Goal: Check status

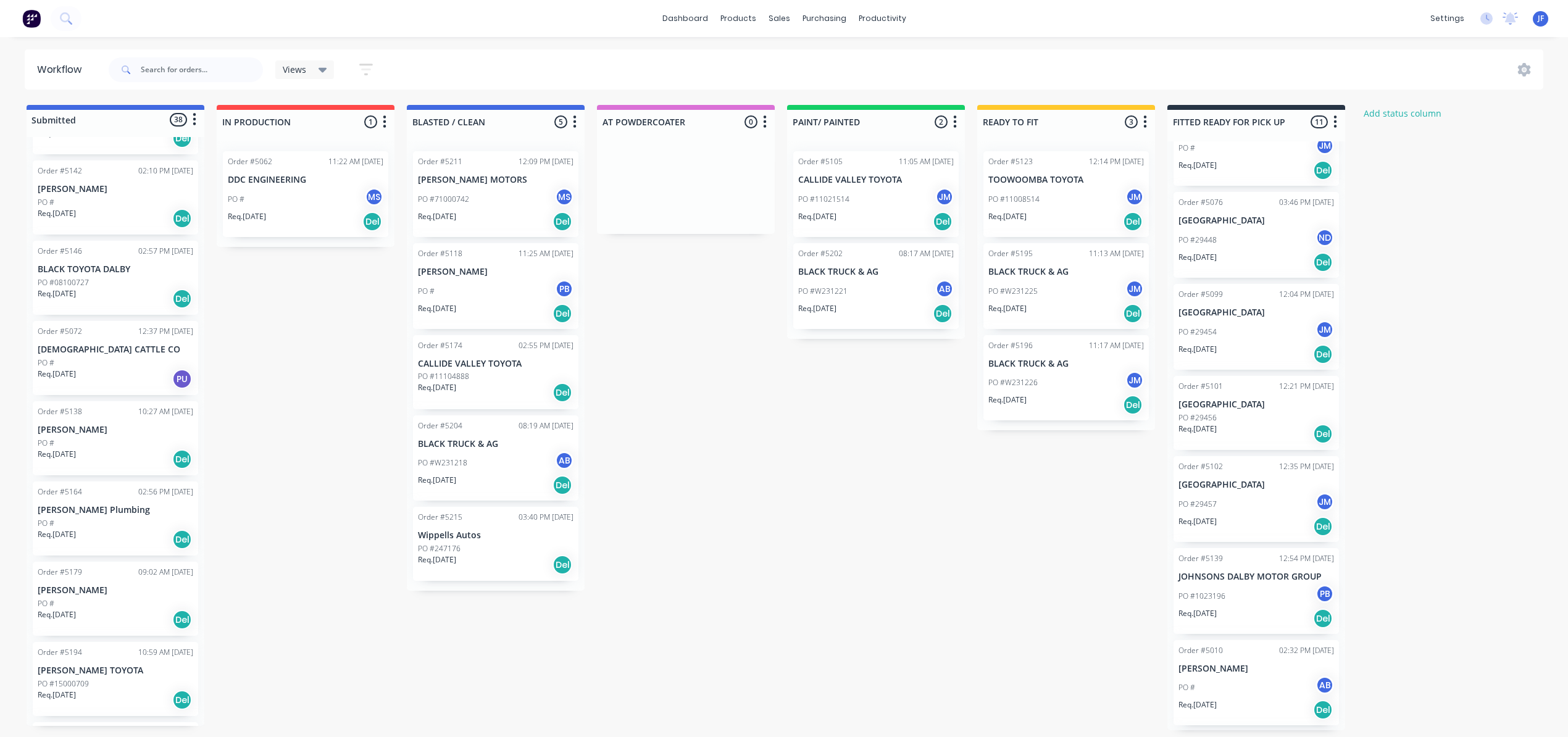
scroll to position [329, 0]
click at [1253, 496] on div "PO #1023196 PB" at bounding box center [1255, 501] width 155 height 23
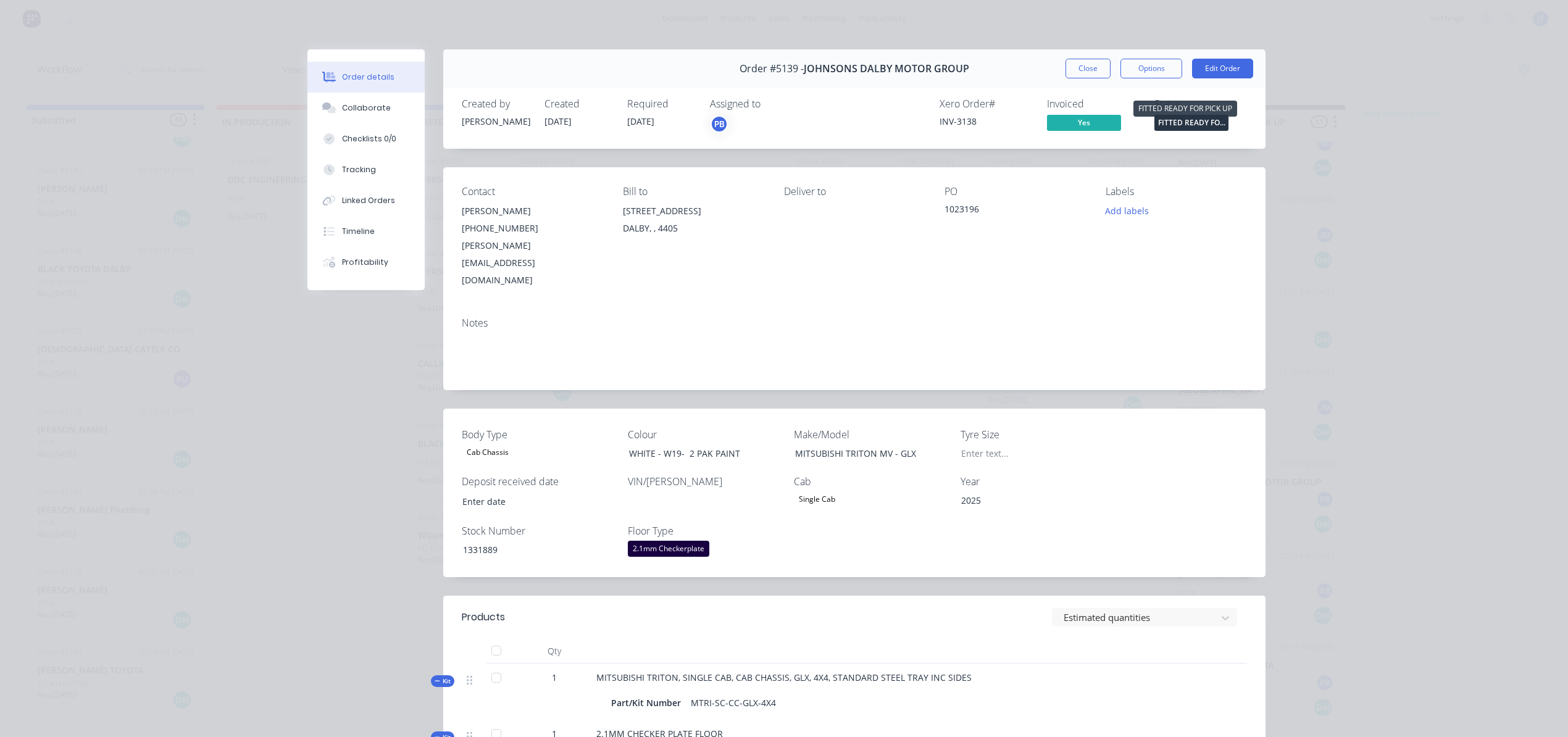
click at [1185, 128] on span "FITTED READY FO..." at bounding box center [1191, 122] width 74 height 16
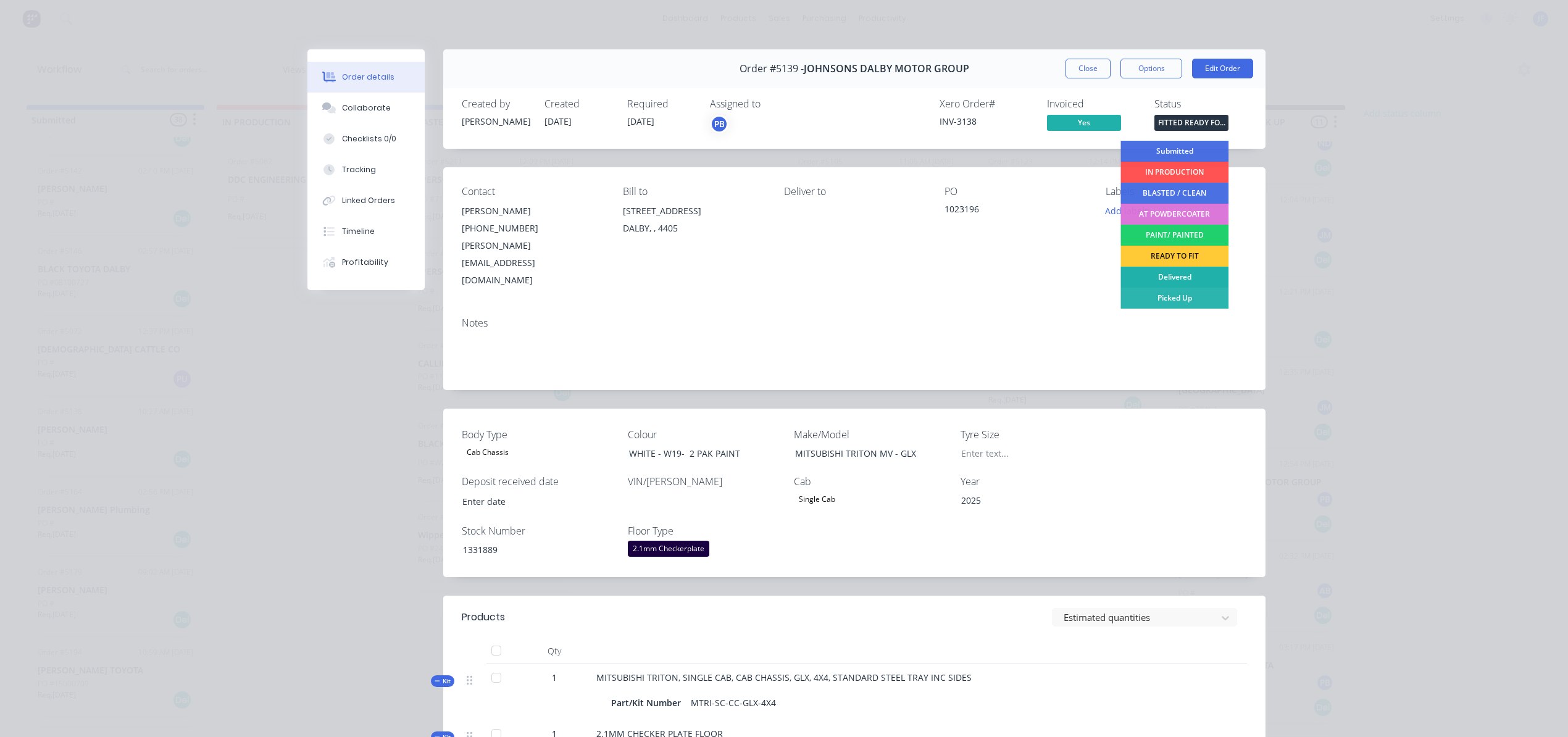
click at [1185, 270] on div "Delivered" at bounding box center [1174, 277] width 108 height 21
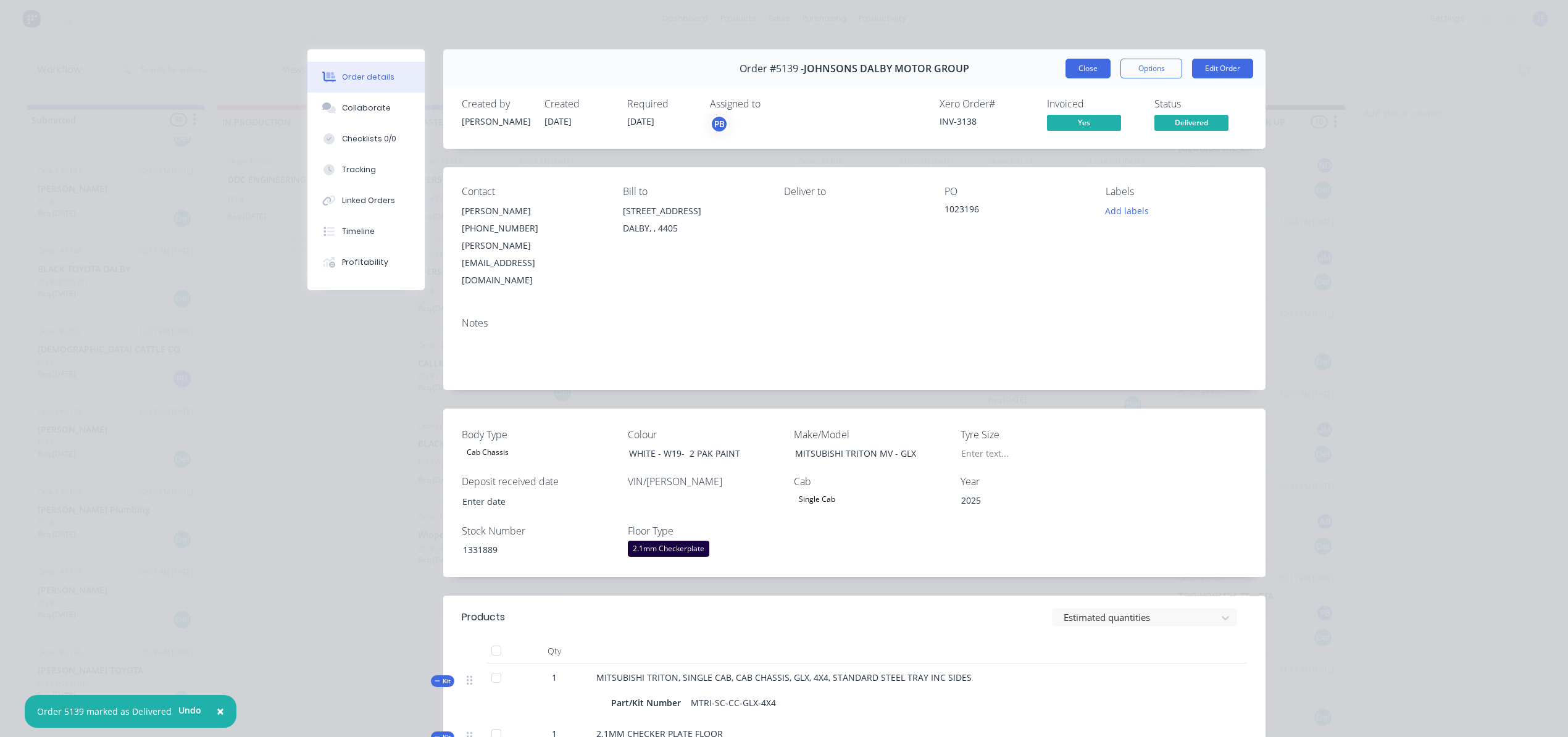
click at [1083, 65] on button "Close" at bounding box center [1088, 68] width 45 height 20
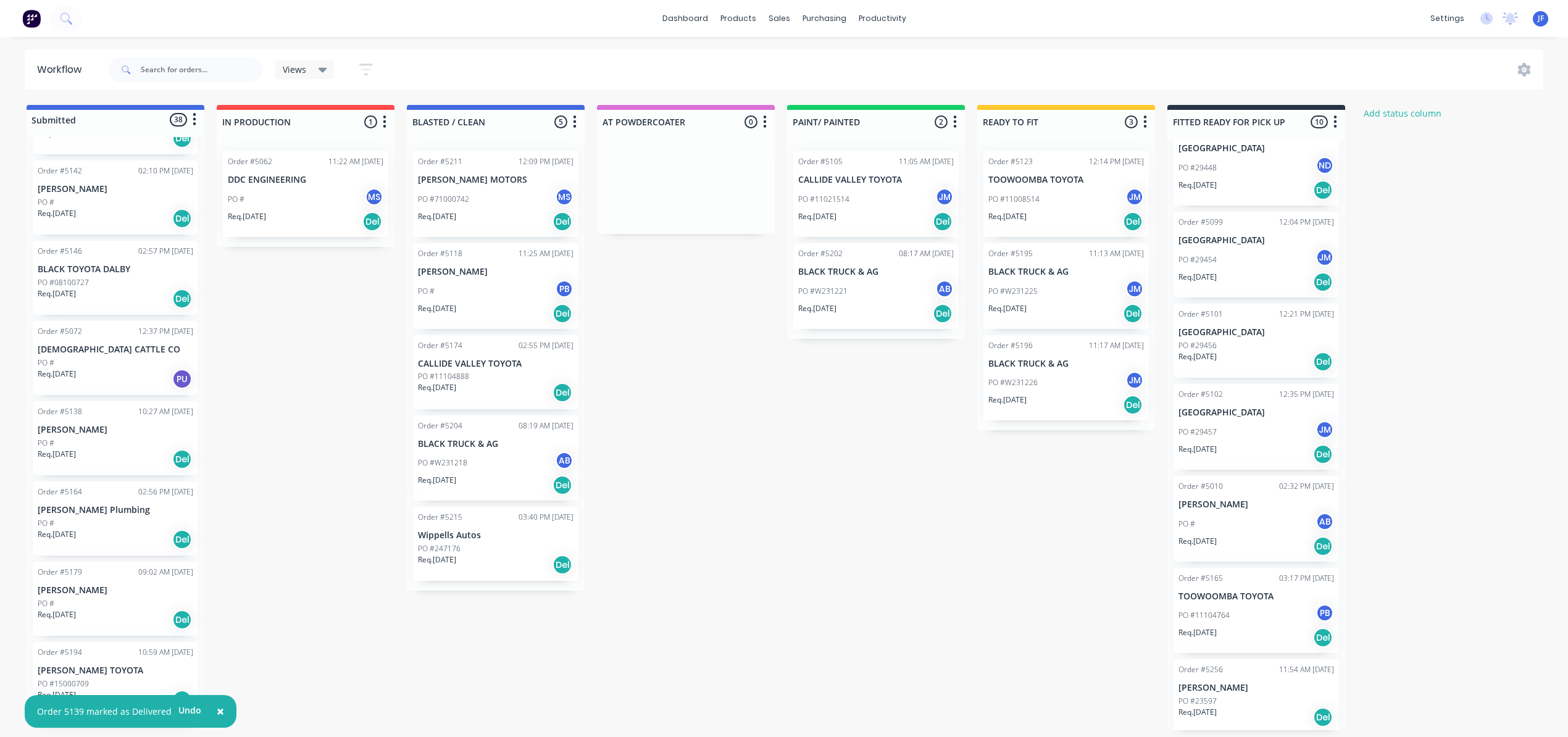
click at [1237, 594] on p "TOOWOOMBA TOYOTA" at bounding box center [1255, 596] width 155 height 10
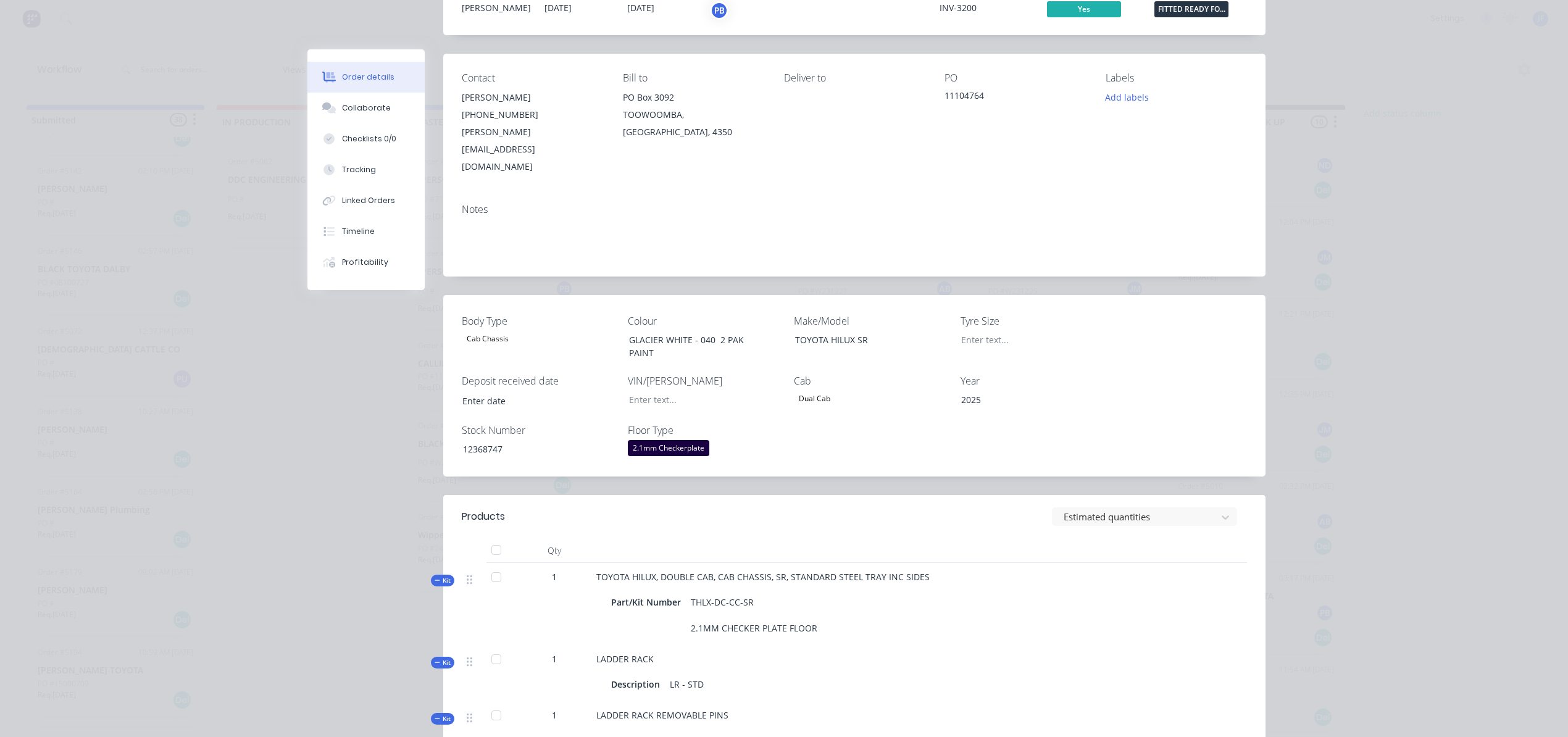
scroll to position [0, 0]
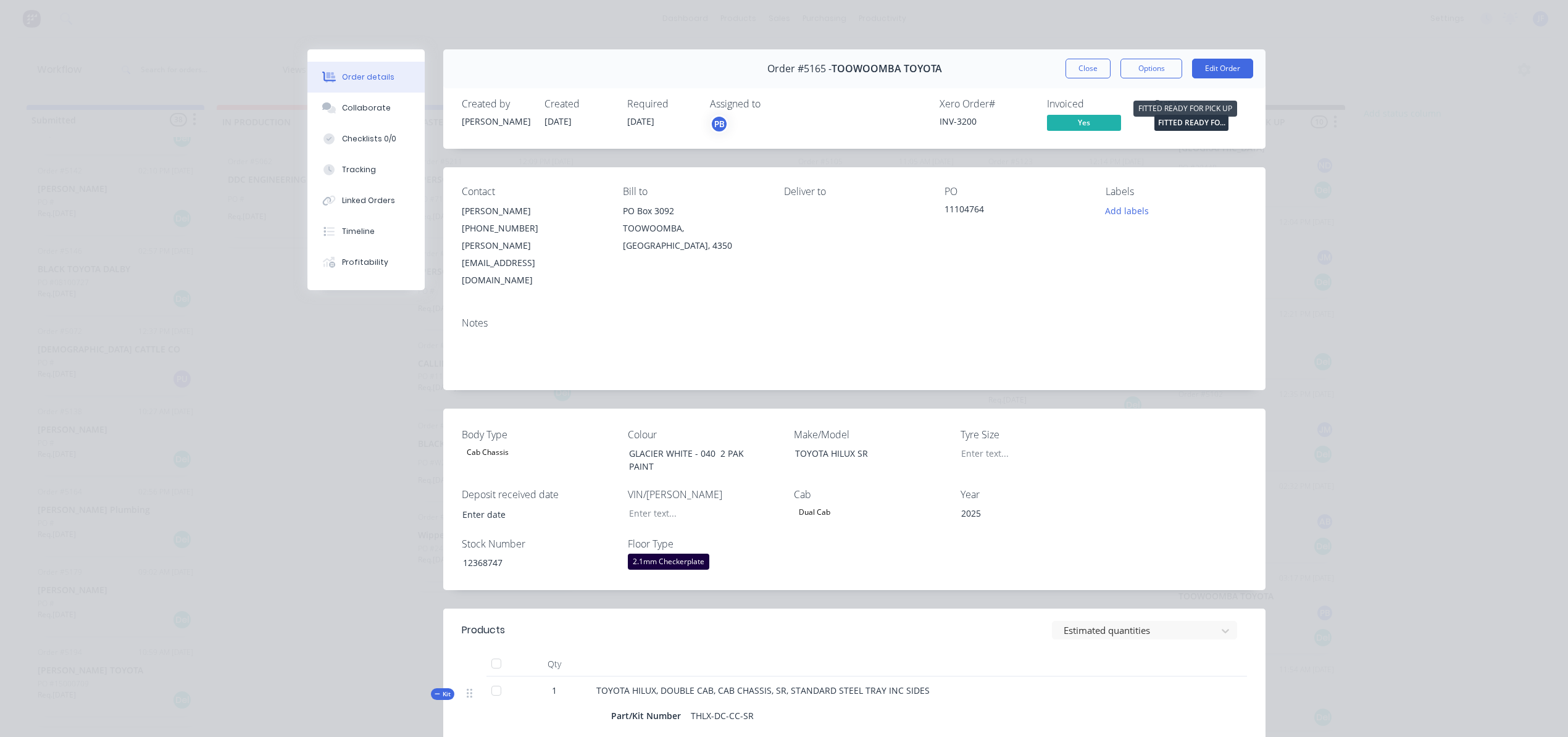
click at [1164, 126] on span "FITTED READY FO..." at bounding box center [1191, 122] width 74 height 16
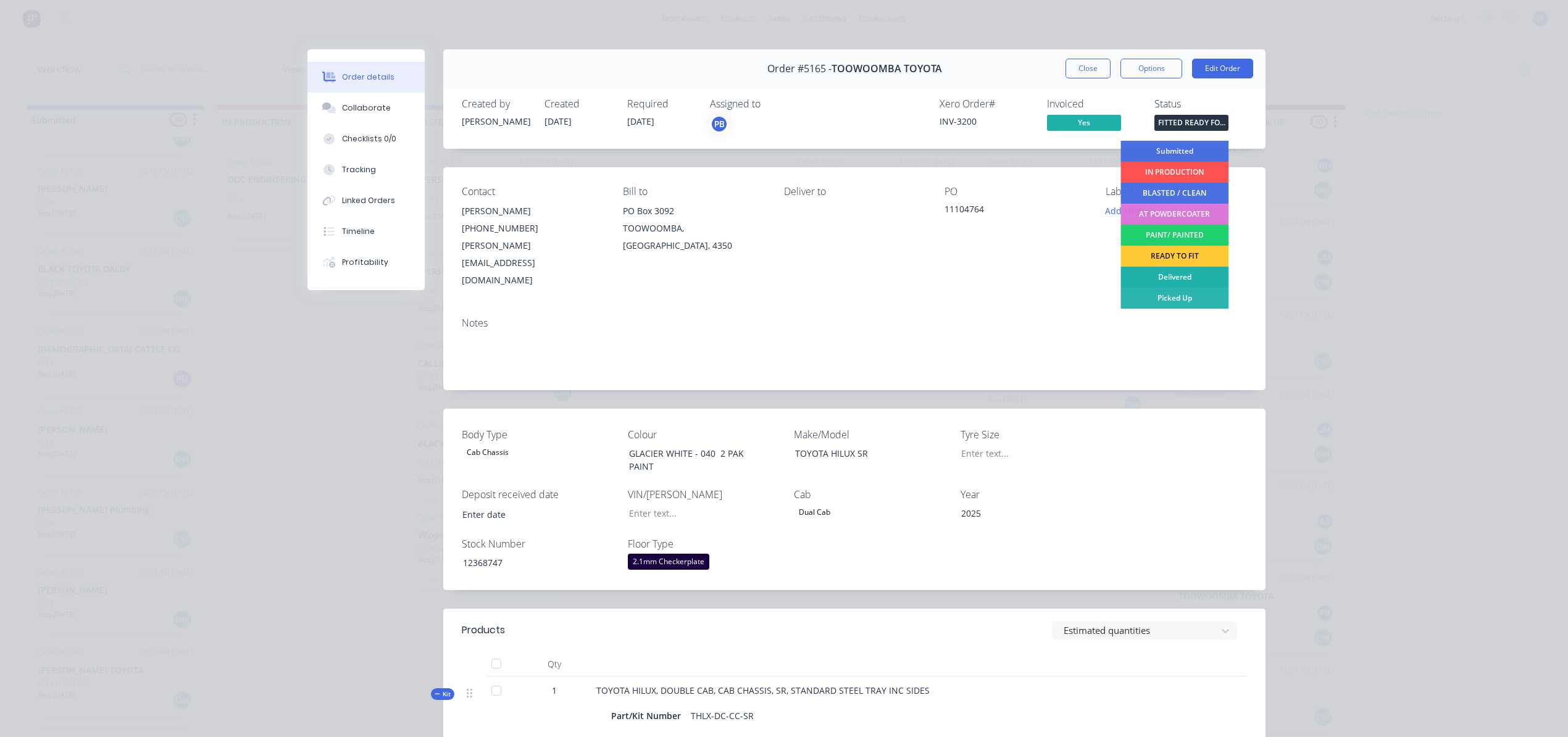
click at [1170, 276] on div "Delivered" at bounding box center [1174, 277] width 108 height 21
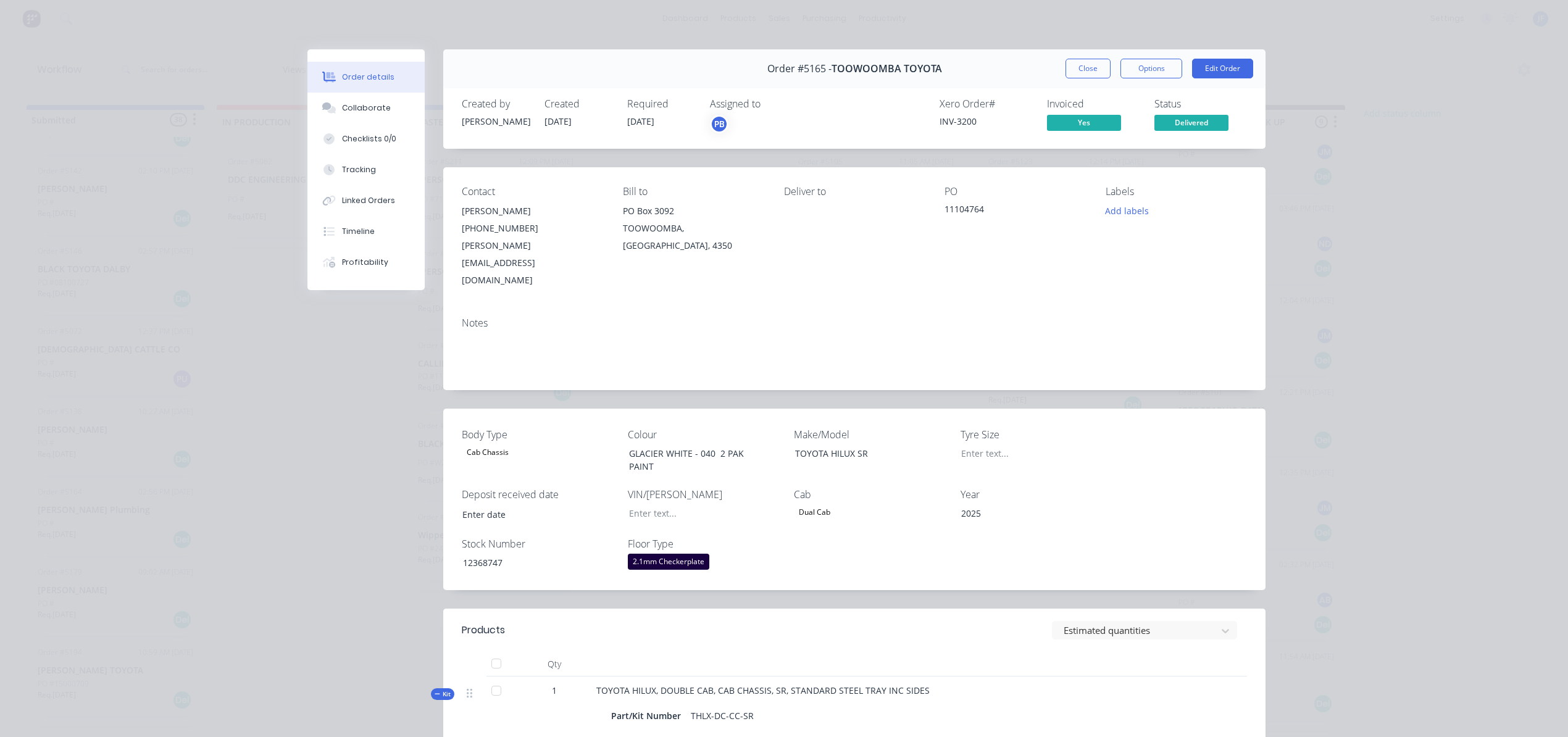
scroll to position [215, 0]
click at [1069, 72] on button "Close" at bounding box center [1088, 68] width 45 height 20
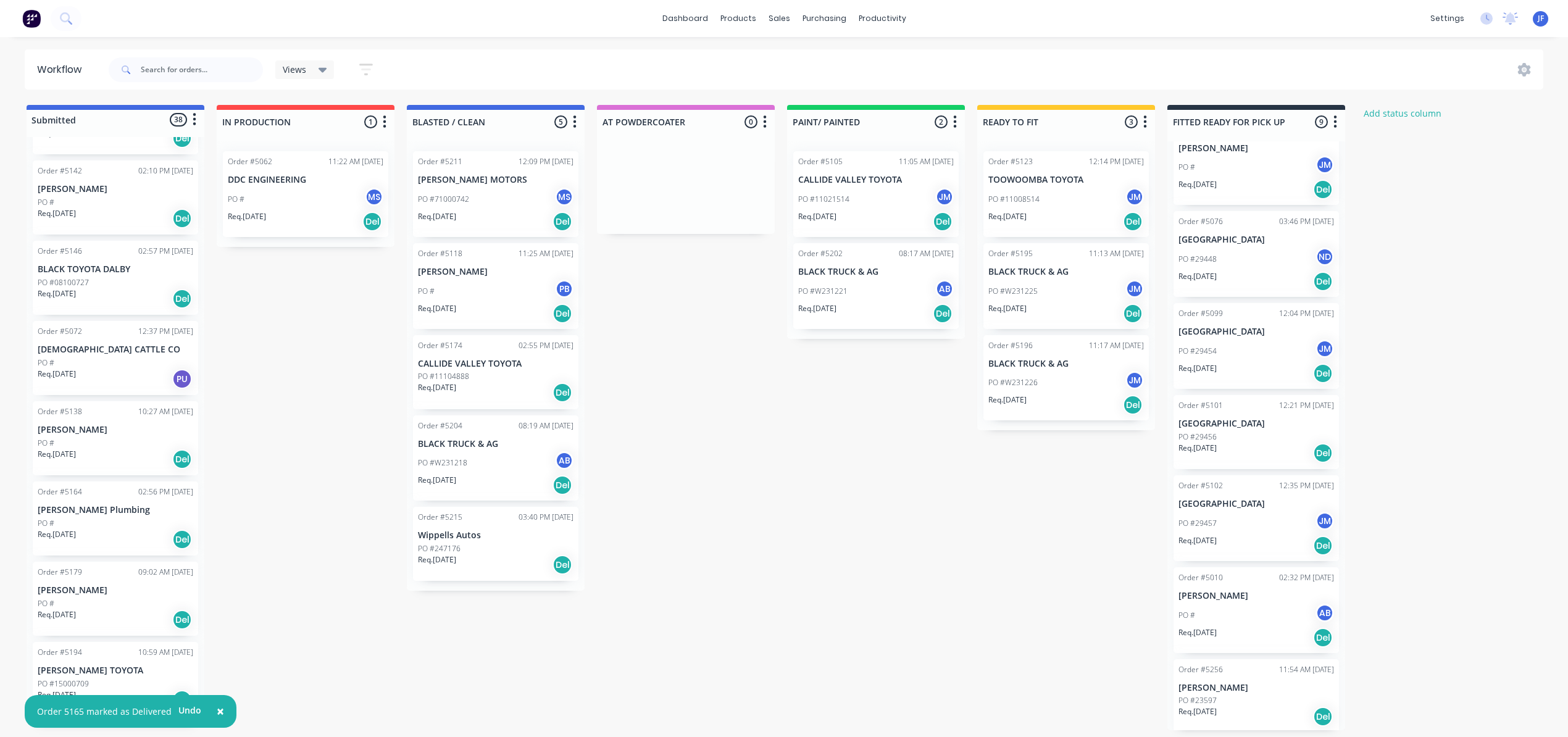
click at [1250, 695] on div "PO #23597" at bounding box center [1255, 701] width 155 height 11
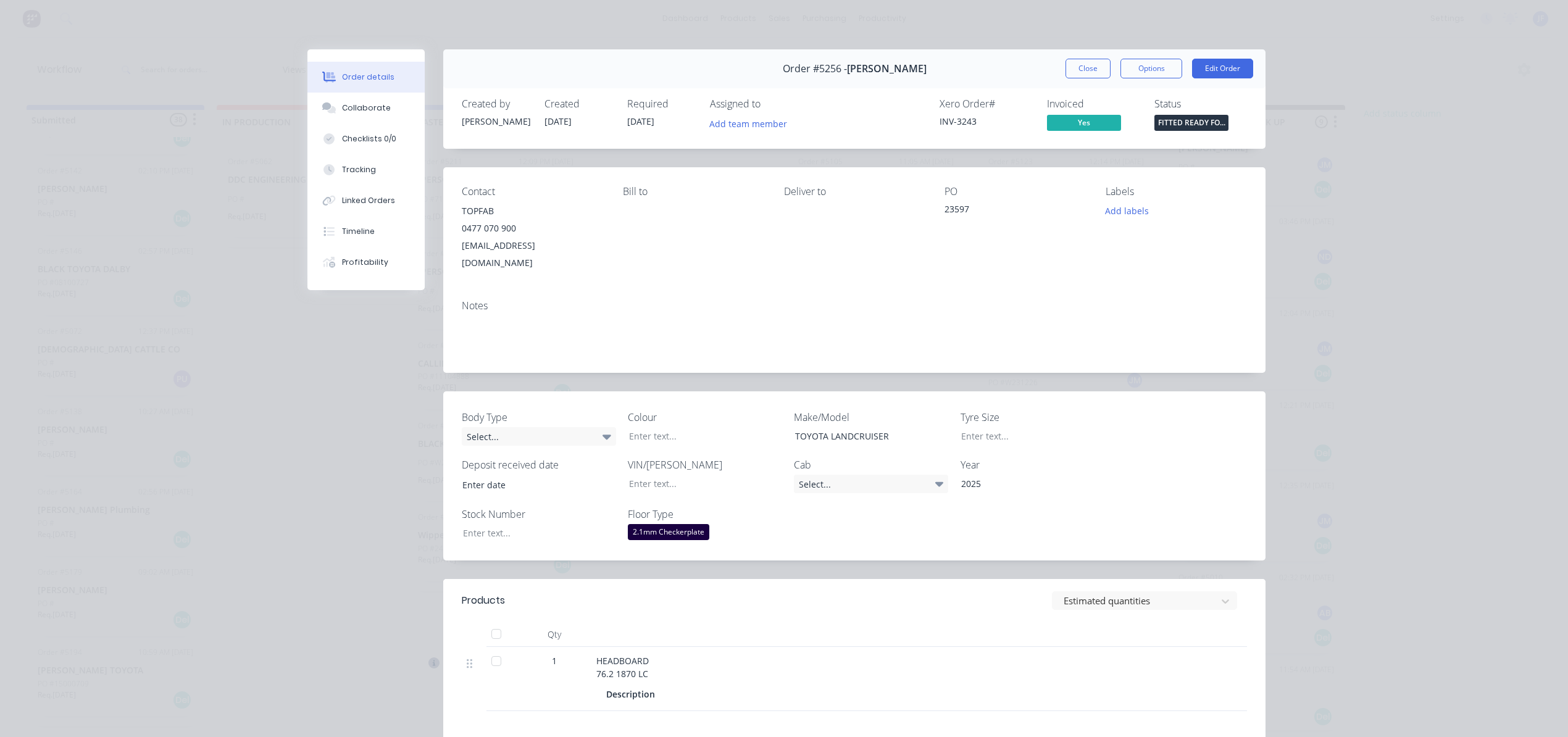
scroll to position [0, 0]
click at [1164, 121] on span "FITTED READY FO..." at bounding box center [1191, 122] width 74 height 16
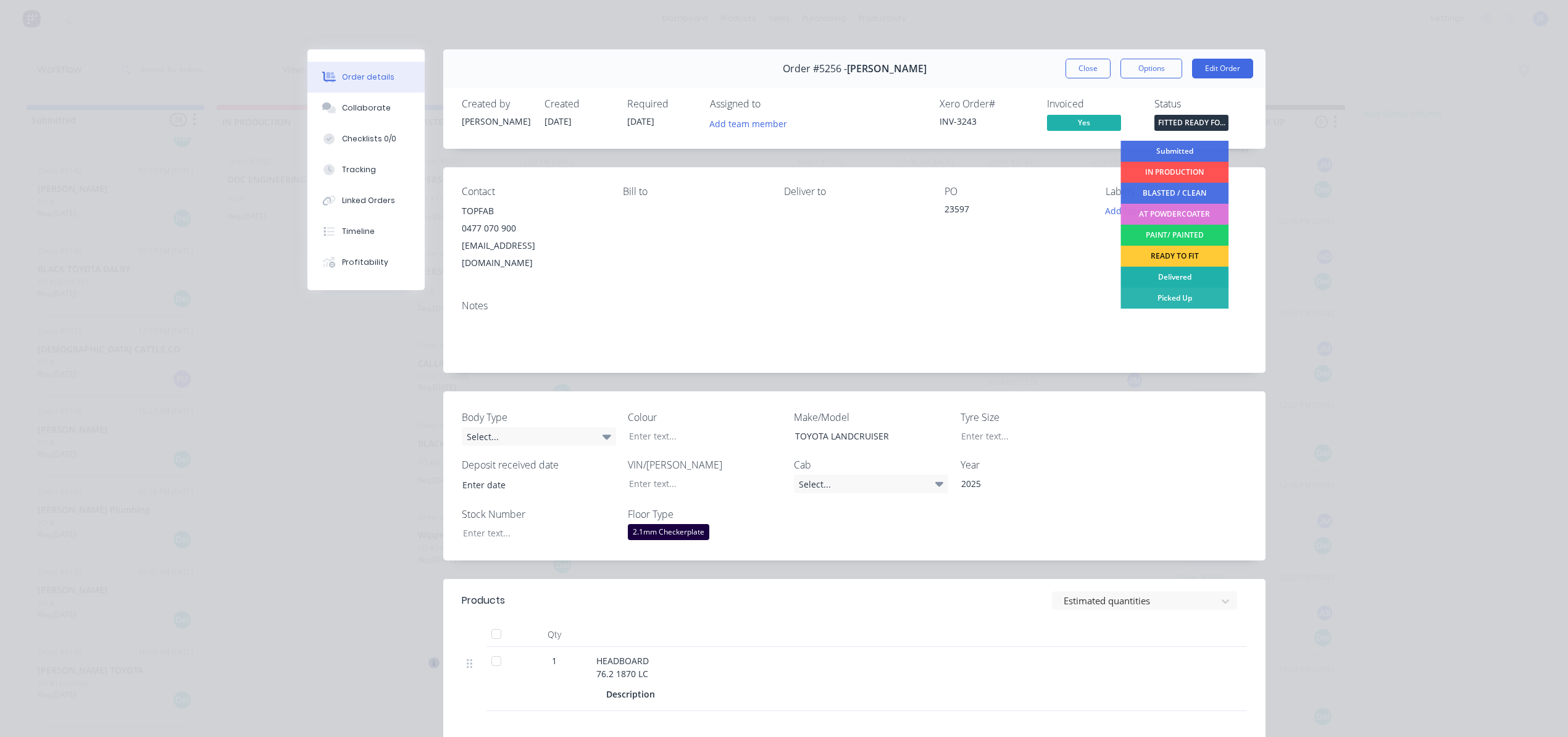
click at [1163, 275] on div "Delivered" at bounding box center [1174, 277] width 108 height 21
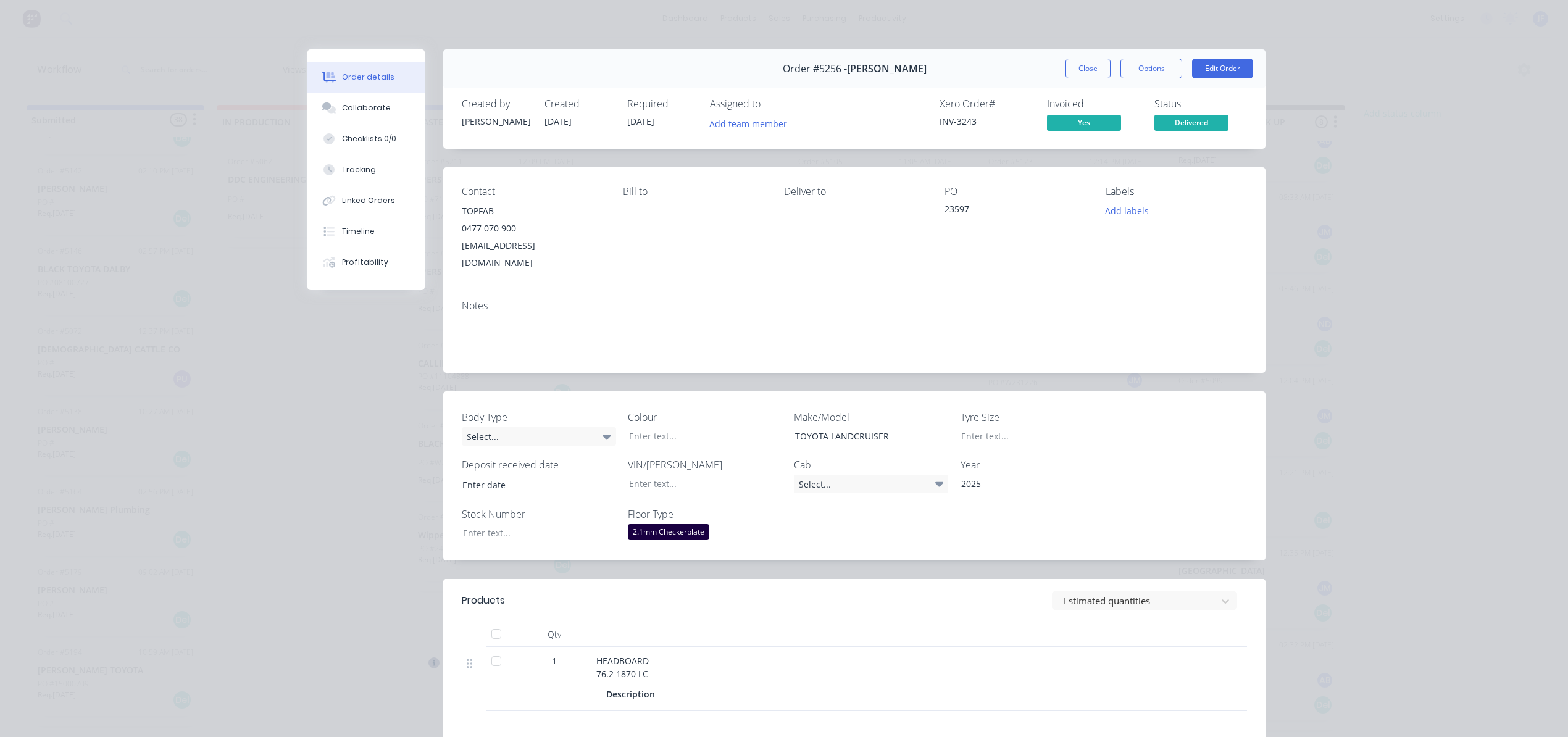
scroll to position [134, 0]
click at [1079, 68] on button "Close" at bounding box center [1088, 68] width 45 height 20
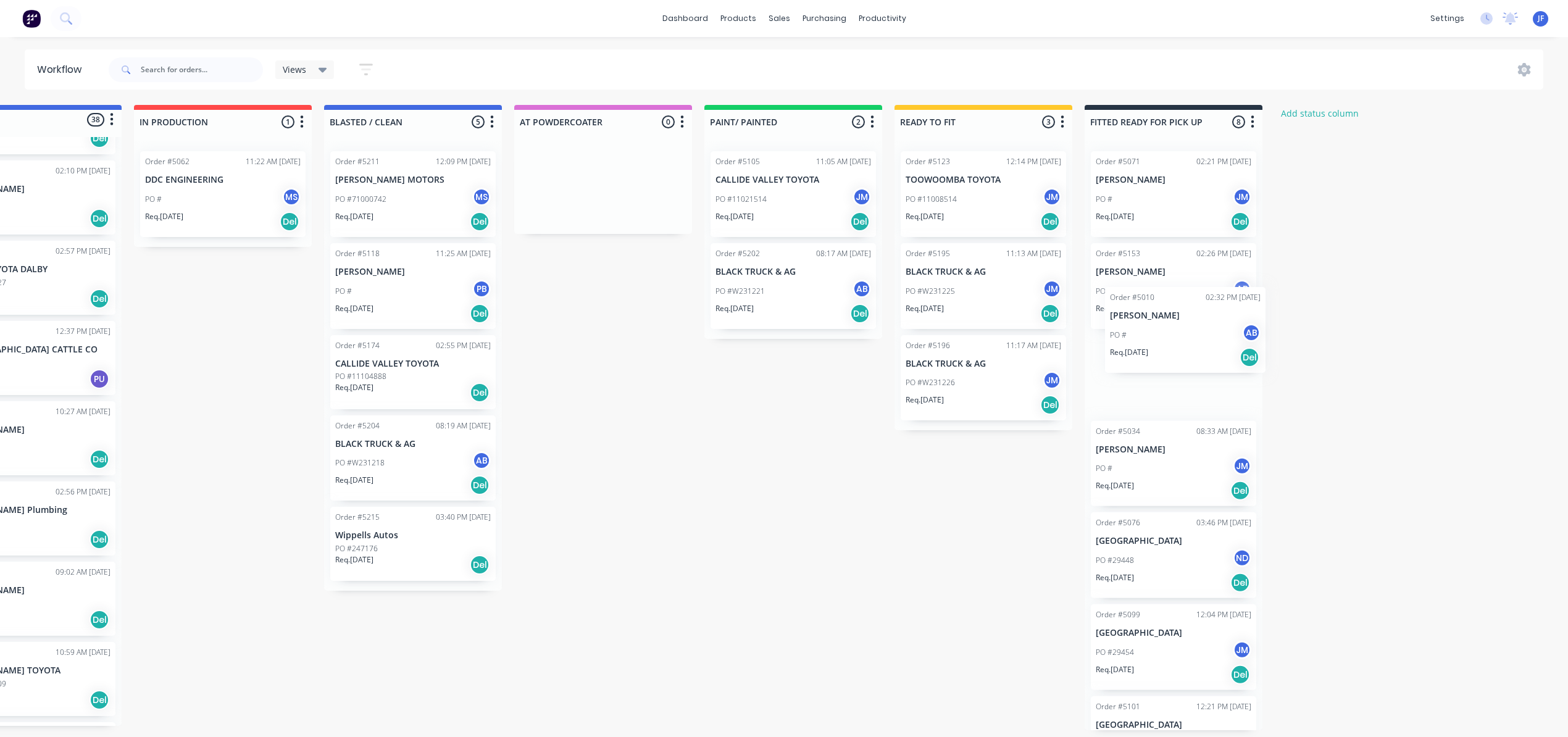
scroll to position [0, 90]
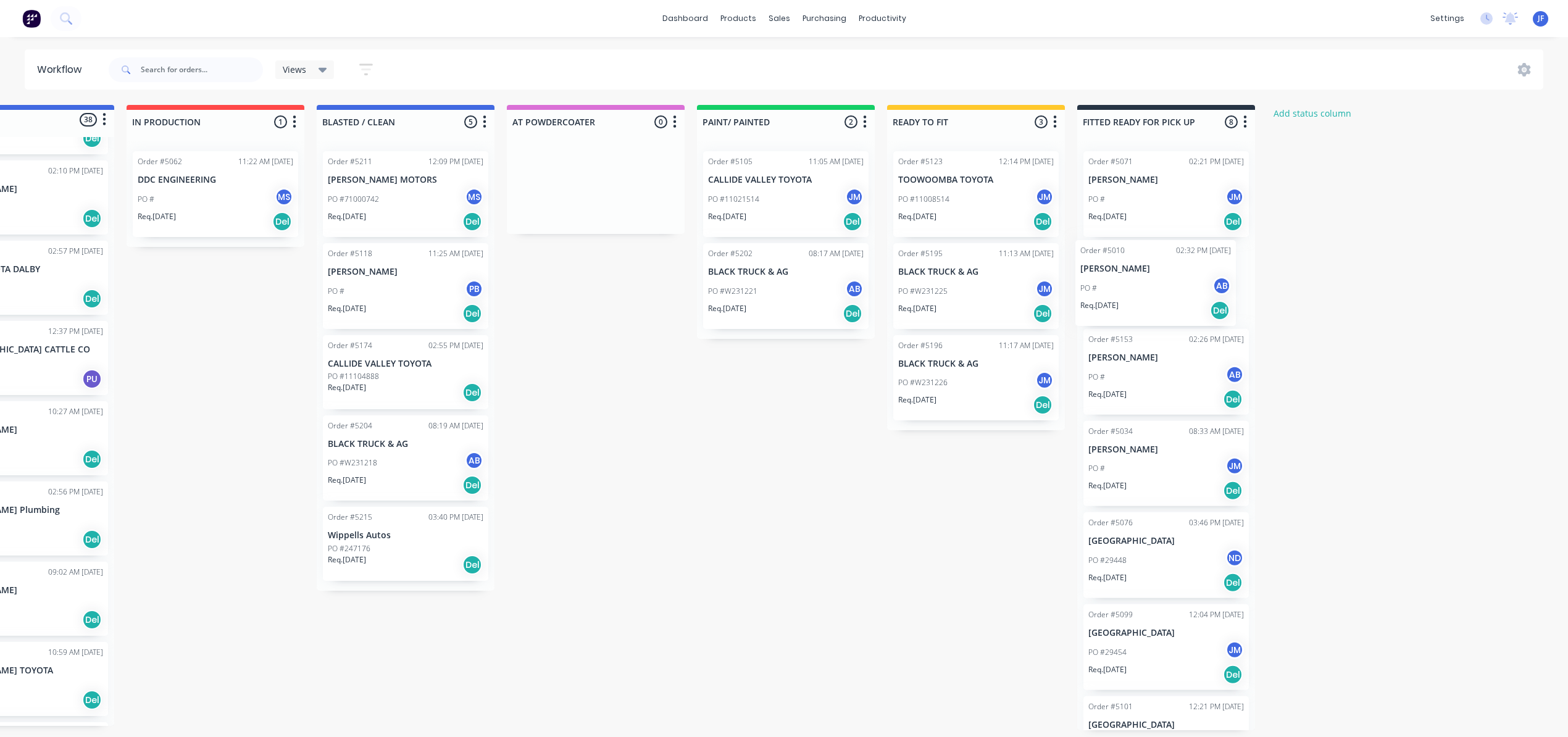
drag, startPoint x: 1250, startPoint y: 691, endPoint x: 1149, endPoint y: 270, distance: 432.9
click at [1149, 270] on div "Order #5071 02:21 PM [DATE] [PERSON_NAME] PO # JM Req. [DATE] Del Order #5153 0…" at bounding box center [1166, 436] width 178 height 589
drag, startPoint x: 1149, startPoint y: 678, endPoint x: 1144, endPoint y: 157, distance: 521.0
click at [1144, 157] on div "Order #5071 02:21 PM [DATE] [PERSON_NAME] PO # JM Req. [DATE] Del Order #5153 0…" at bounding box center [1166, 436] width 178 height 589
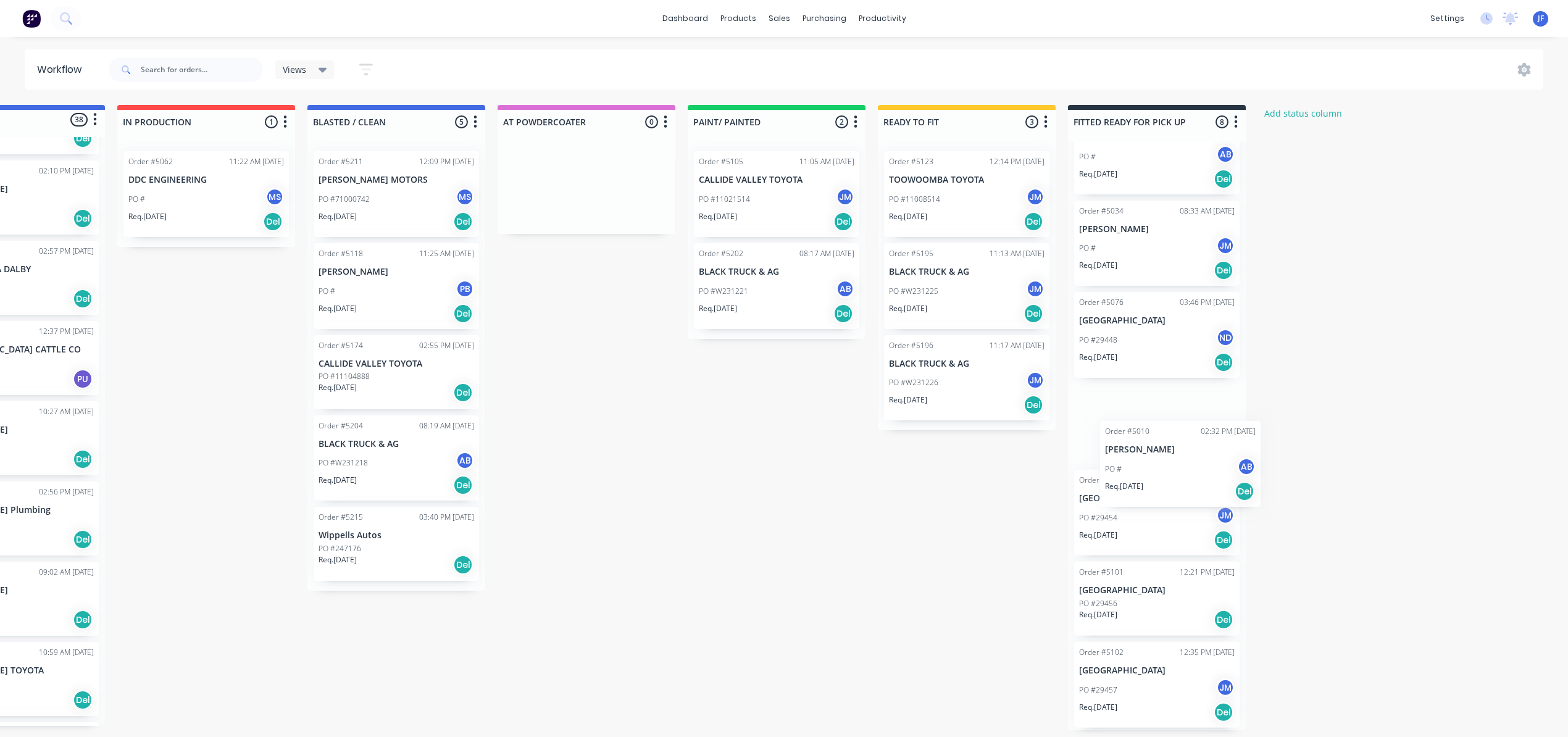
scroll to position [6, 100]
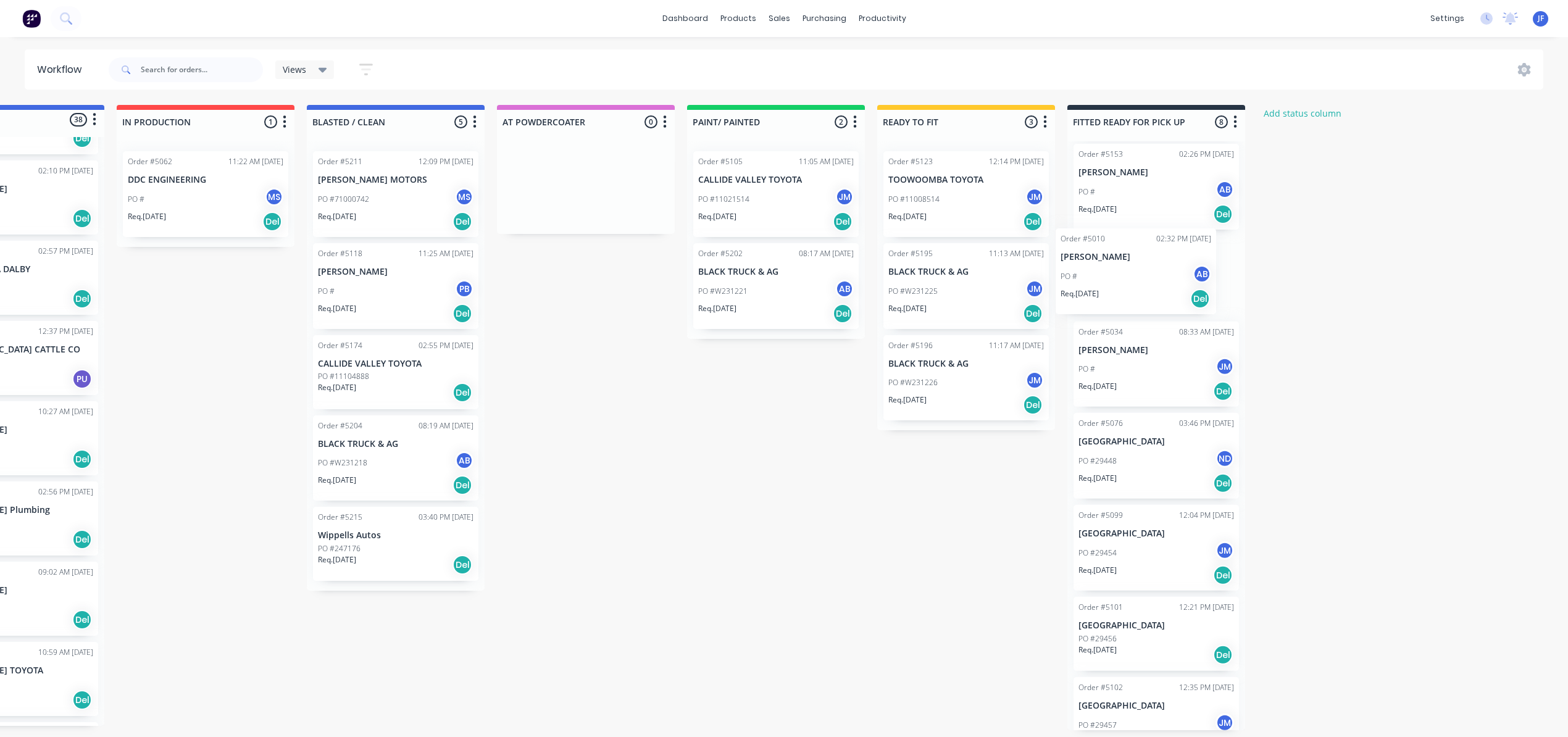
drag, startPoint x: 1154, startPoint y: 703, endPoint x: 1142, endPoint y: 267, distance: 436.2
click at [1142, 267] on div "Order #5071 02:21 PM [DATE] [PERSON_NAME] PO # JM Req. [DATE] Del Order #5153 0…" at bounding box center [1156, 436] width 178 height 589
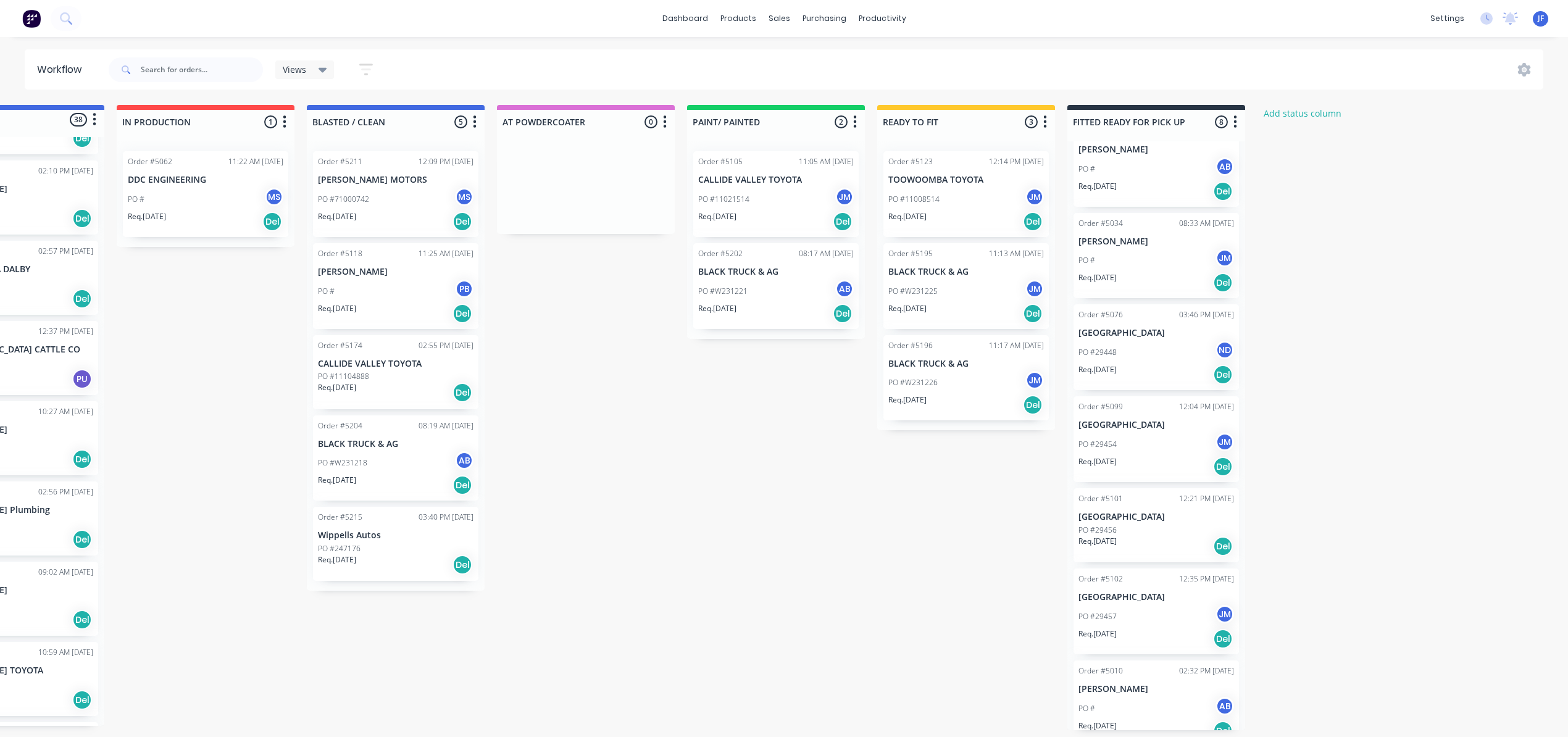
scroll to position [134, 0]
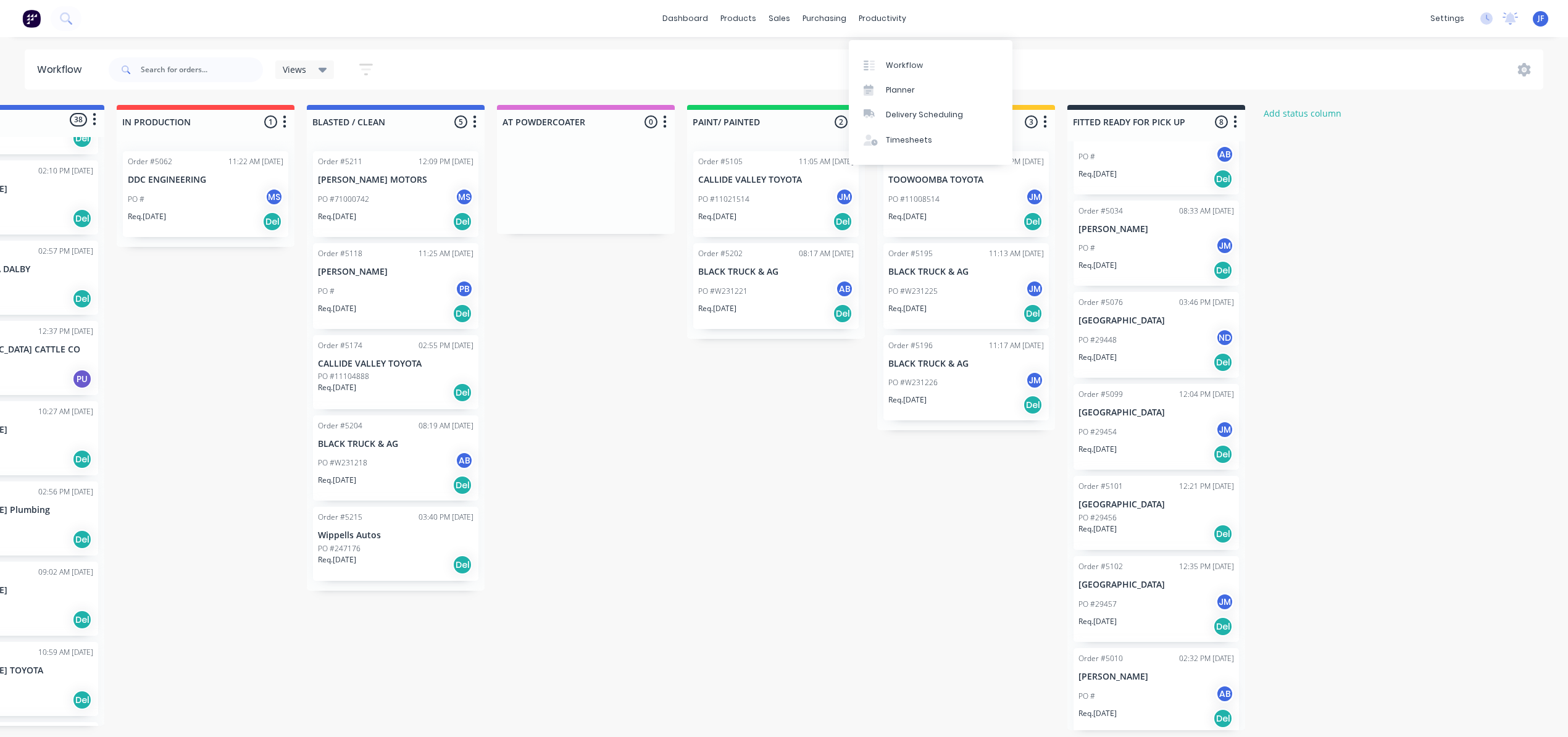
click at [984, 201] on div "PO #11008514 JM" at bounding box center [966, 199] width 155 height 23
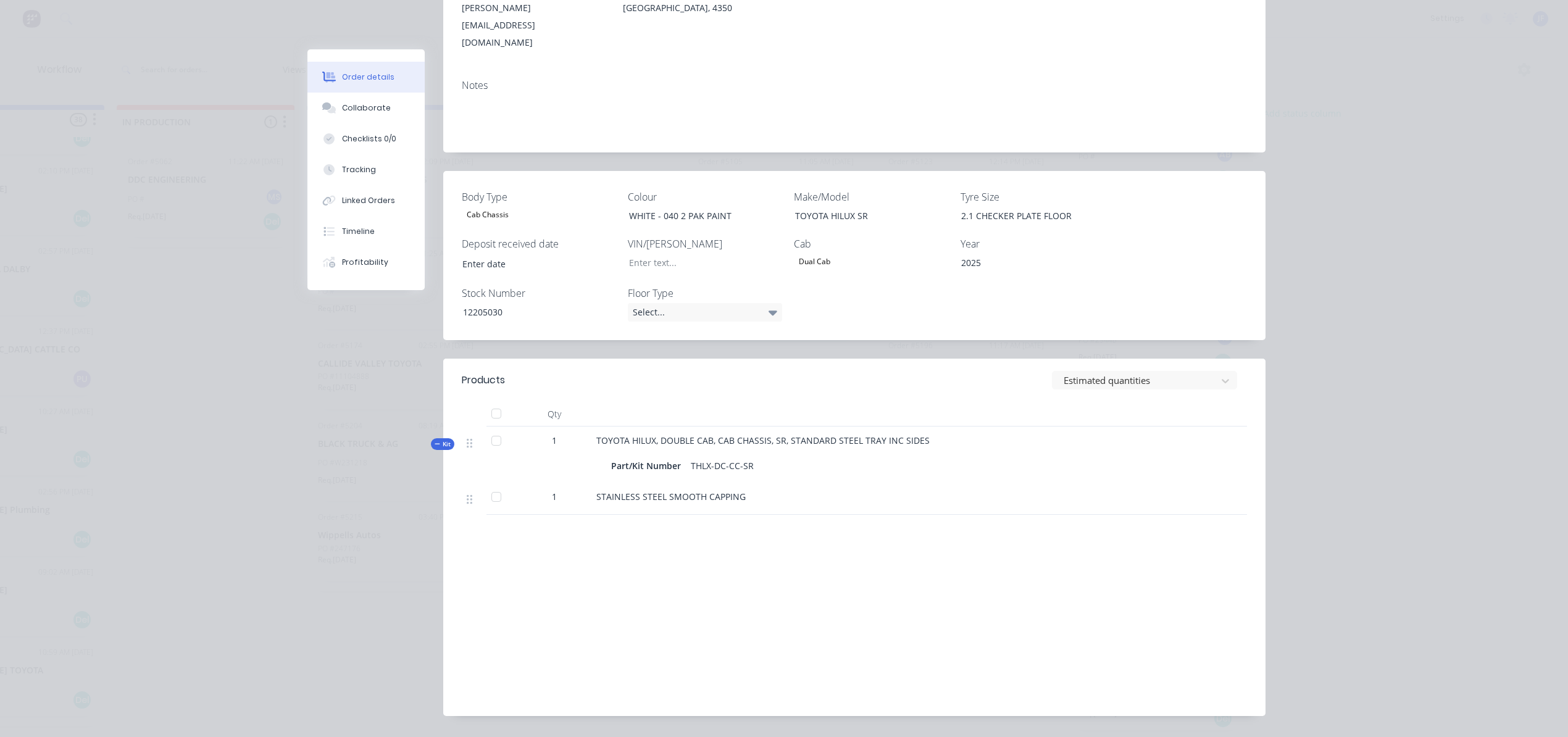
scroll to position [241, 0]
